Goal: Navigation & Orientation: Find specific page/section

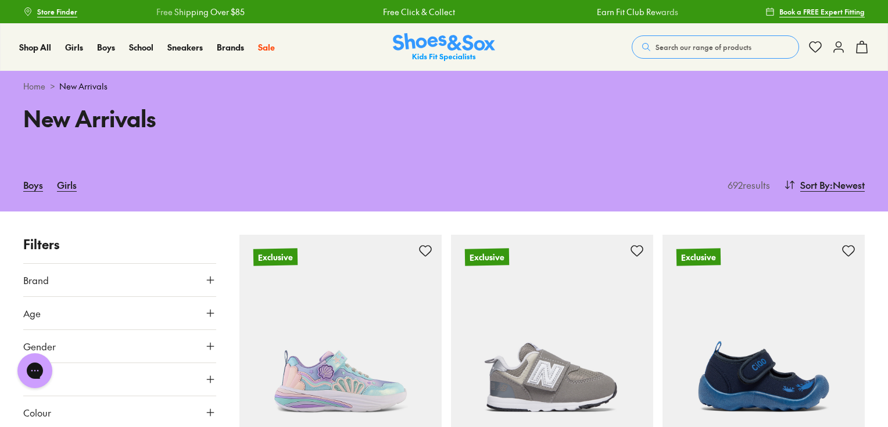
click at [424, 52] on img at bounding box center [444, 47] width 102 height 28
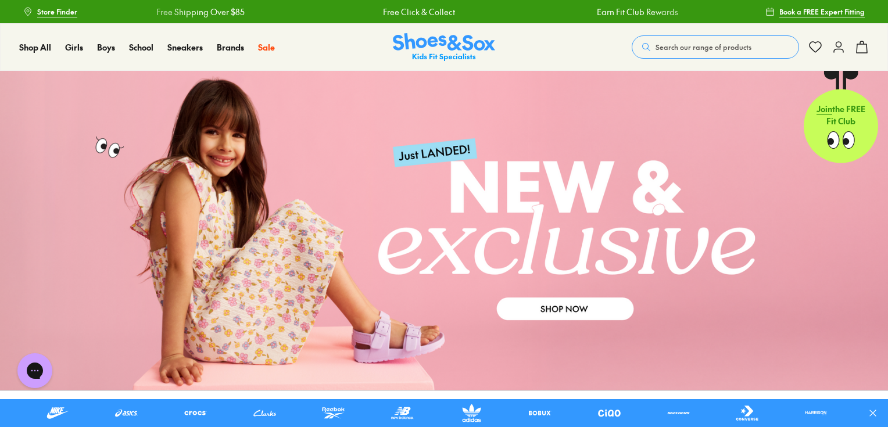
scroll to position [140, 0]
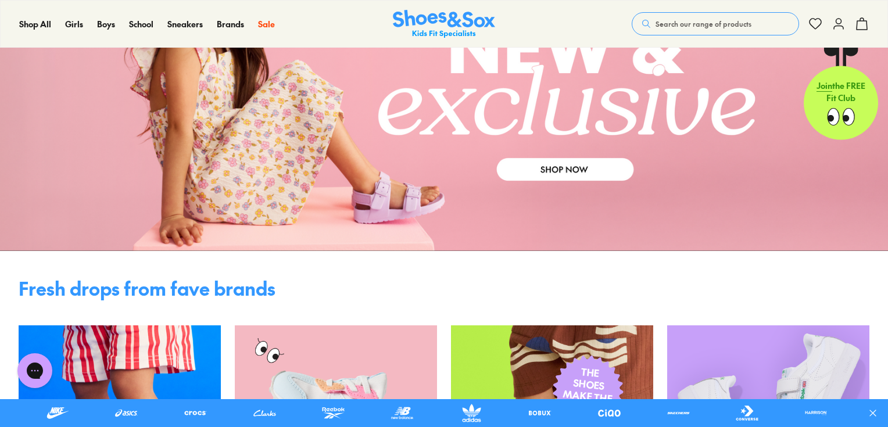
click at [490, 198] on link at bounding box center [444, 91] width 888 height 320
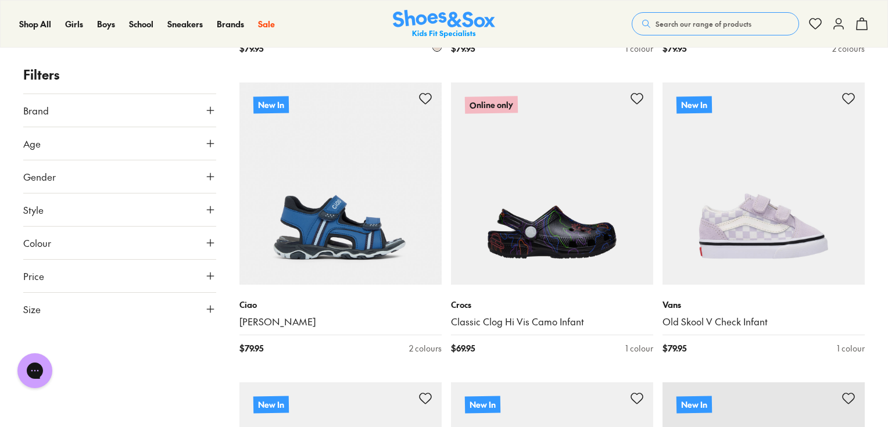
scroll to position [2093, 0]
